Goal: Information Seeking & Learning: Learn about a topic

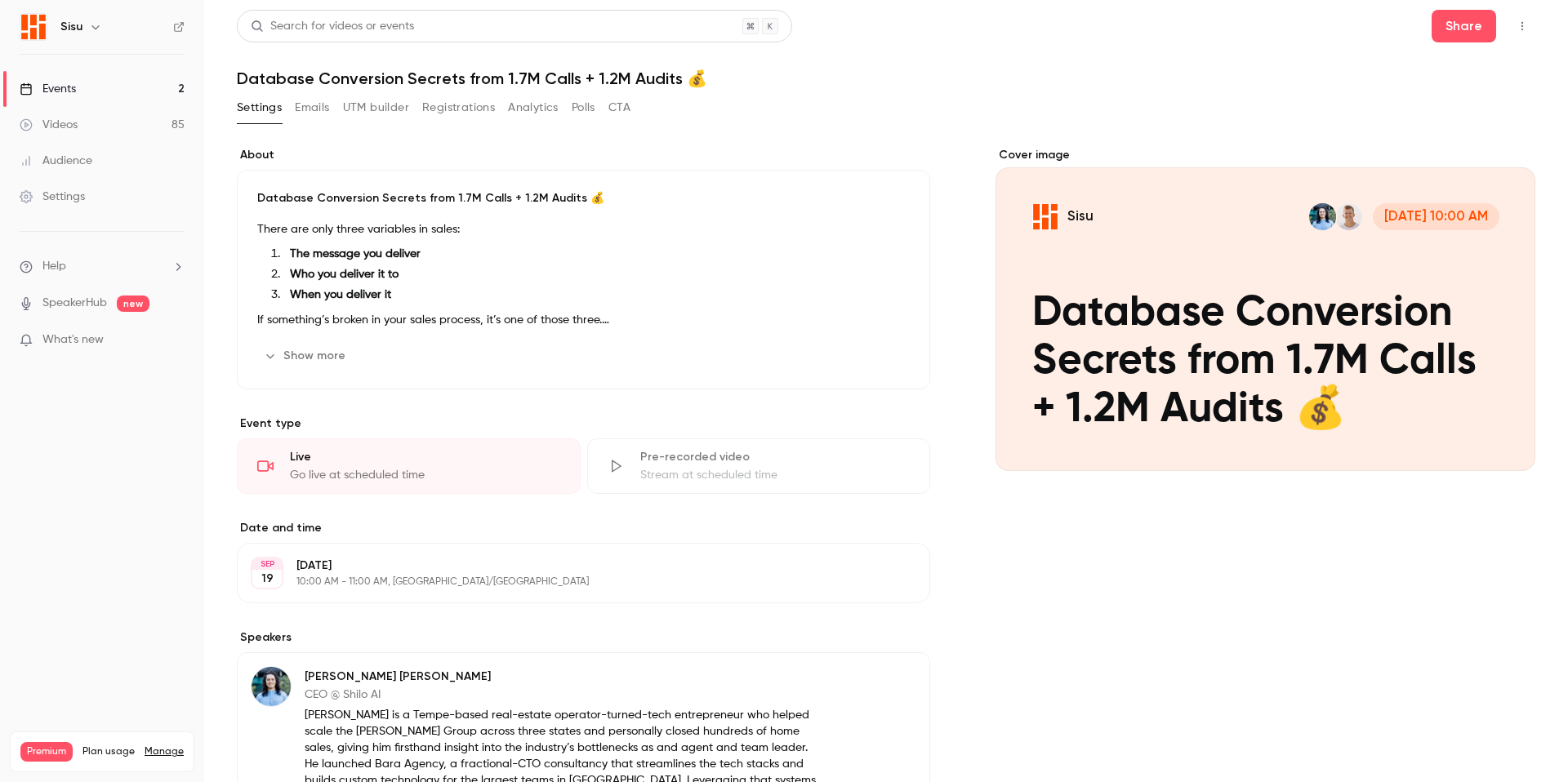
click at [111, 87] on link "Events 2" at bounding box center [102, 89] width 204 height 36
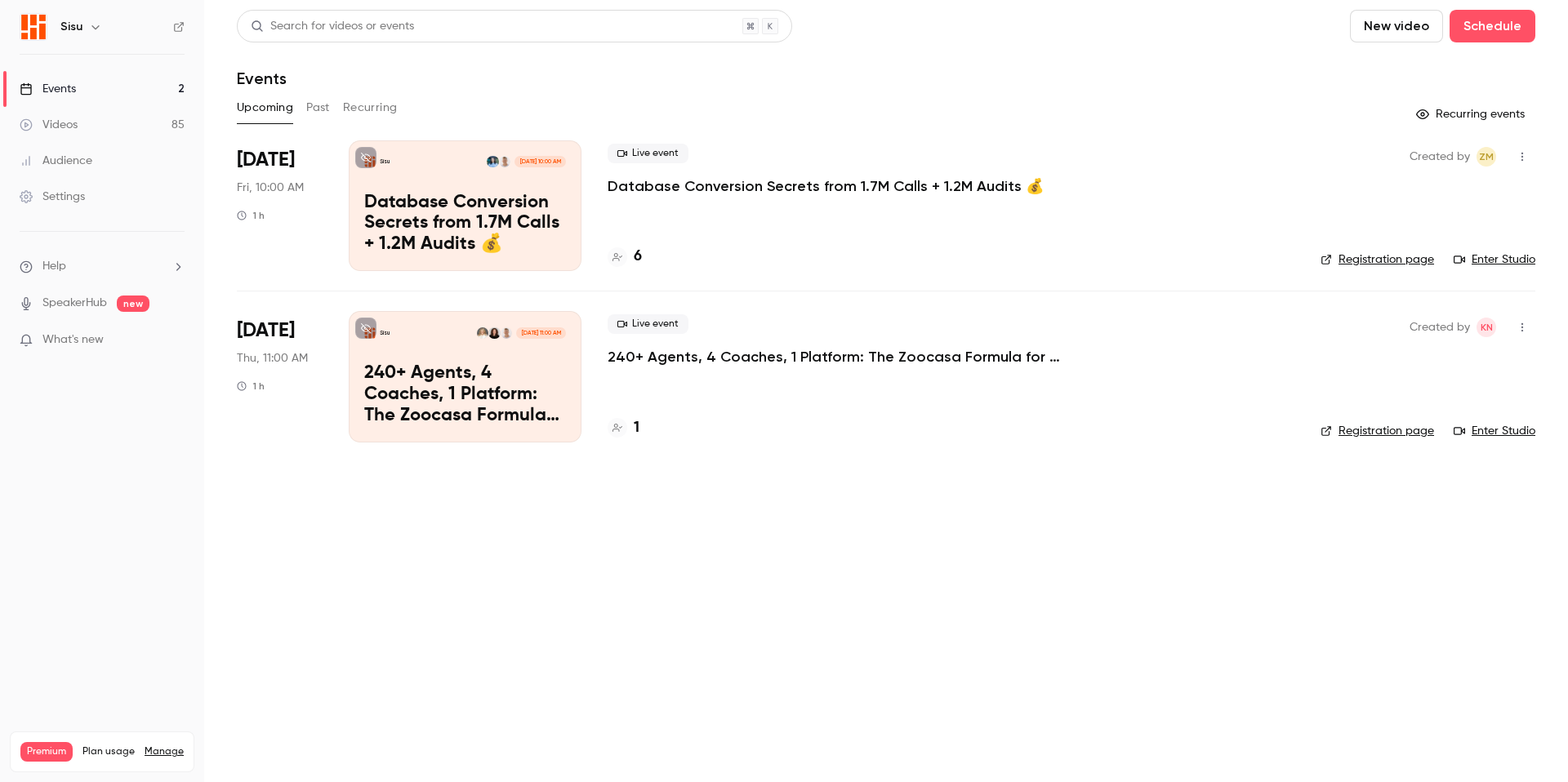
click at [874, 185] on p "Database Conversion Secrets from 1.7M Calls + 1.2M Audits 💰" at bounding box center [825, 186] width 436 height 20
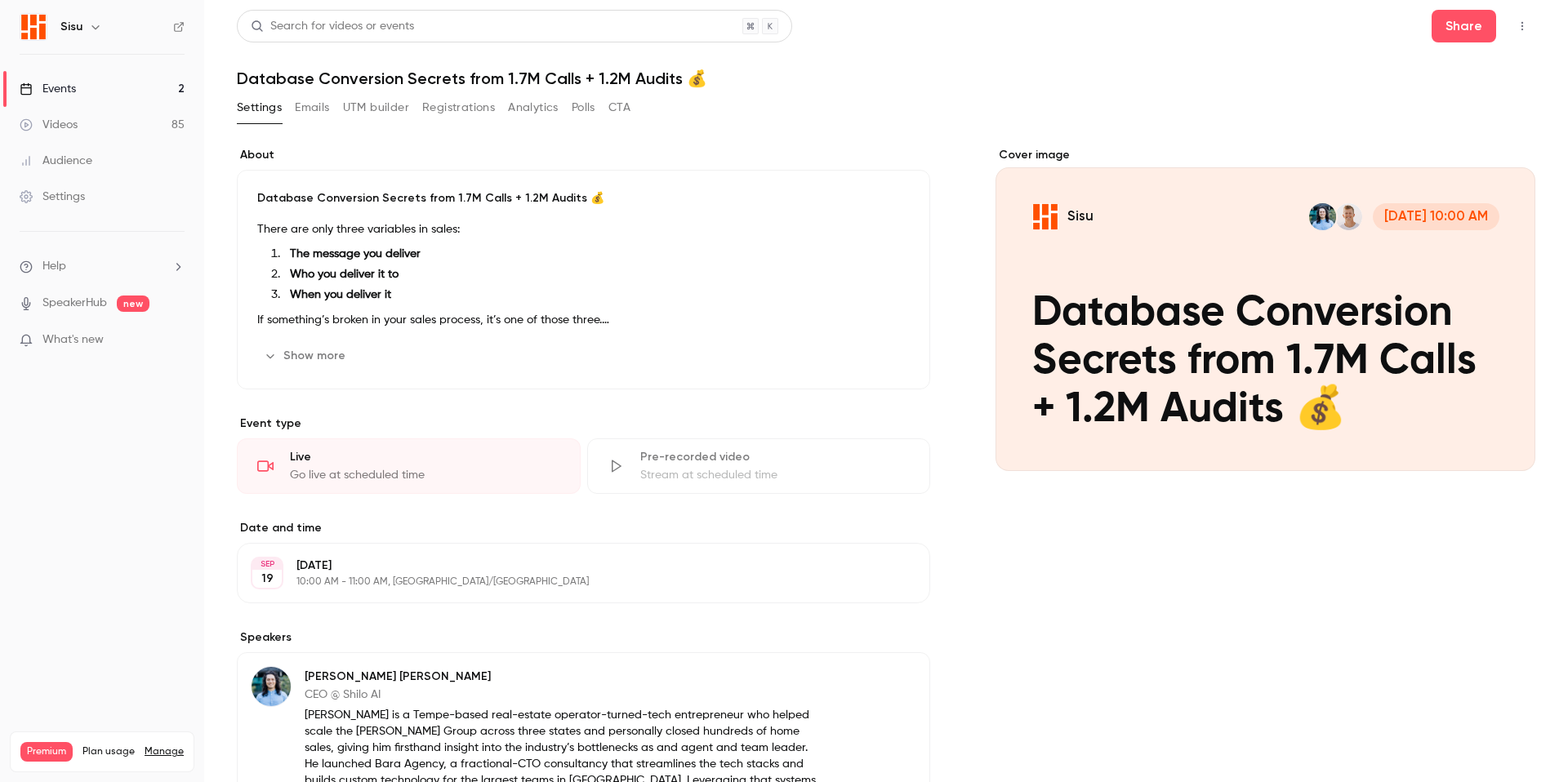
click at [308, 353] on button "Show more" at bounding box center [306, 356] width 98 height 26
